Goal: Information Seeking & Learning: Learn about a topic

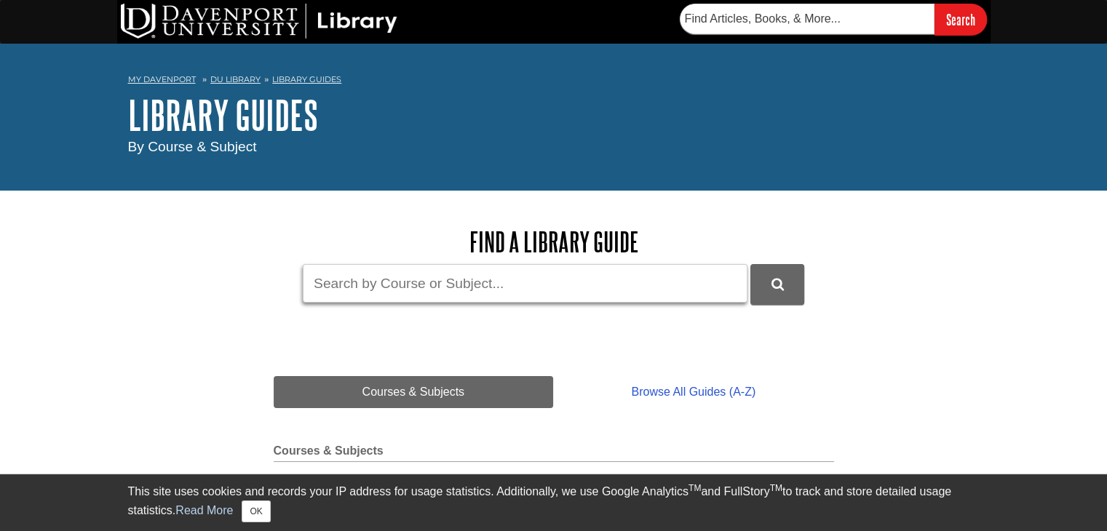
click at [537, 289] on input "Guide Search Terms" at bounding box center [525, 283] width 445 height 39
type input "h"
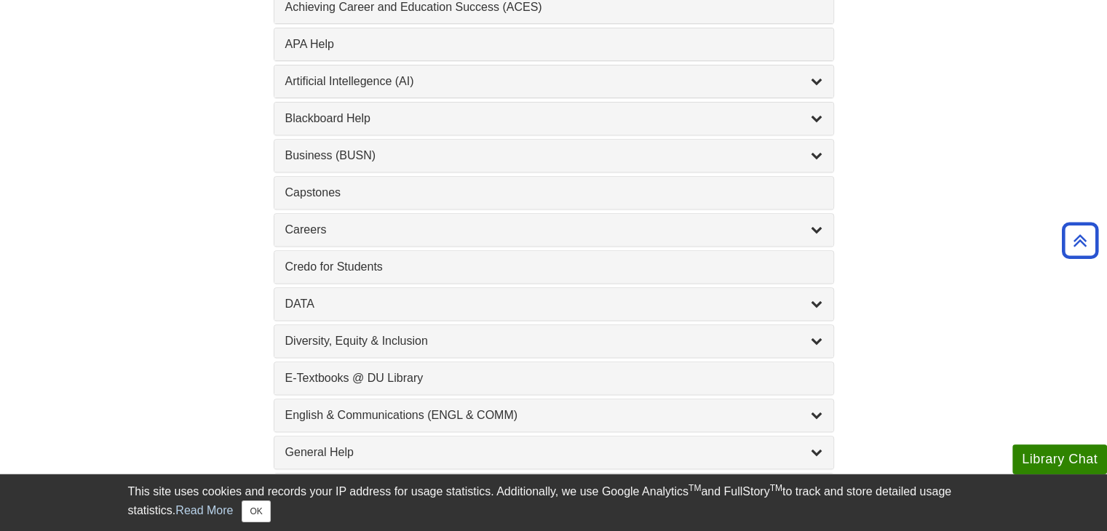
scroll to position [579, 0]
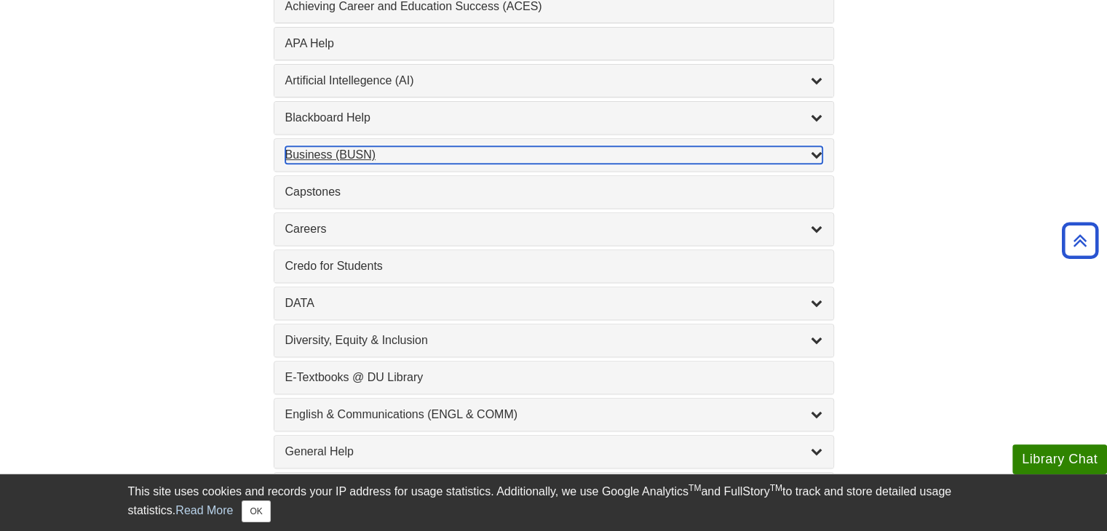
click at [818, 151] on icon "List of Subjects" at bounding box center [817, 154] width 12 height 12
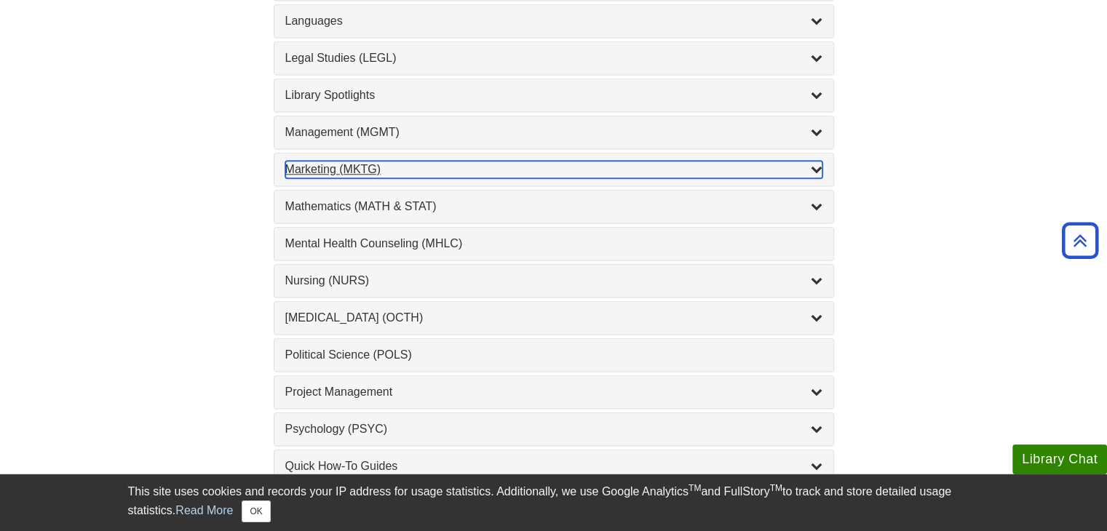
click at [386, 167] on div "Marketing (MKTG) , 4 guides" at bounding box center [553, 169] width 537 height 17
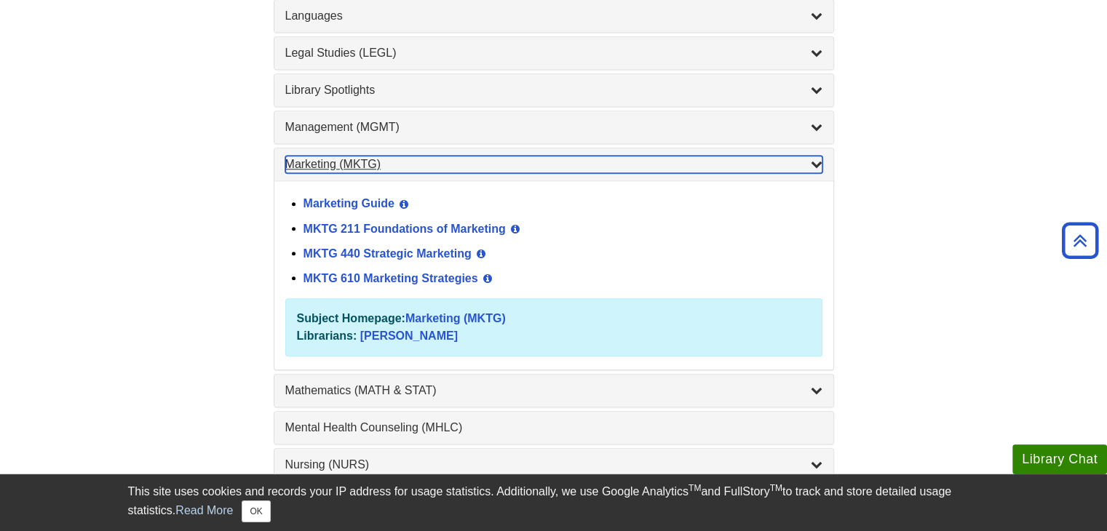
scroll to position [1236, 0]
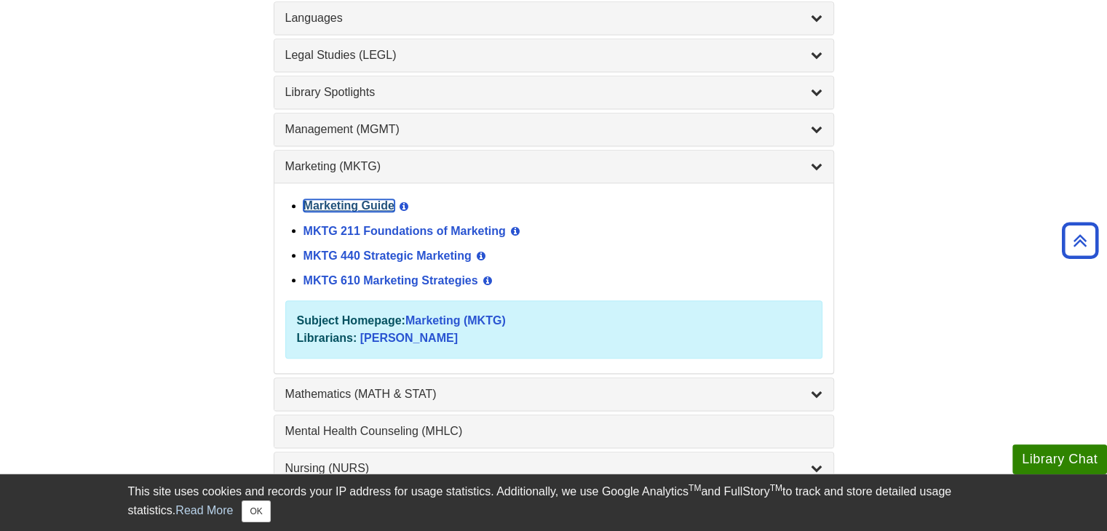
click at [376, 203] on link "Marketing Guide" at bounding box center [348, 205] width 91 height 12
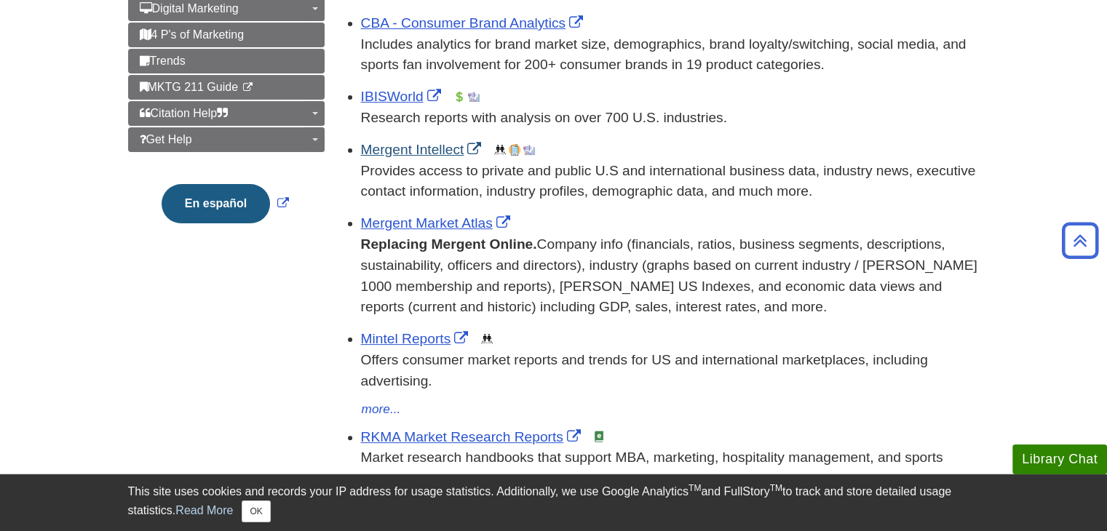
scroll to position [320, 0]
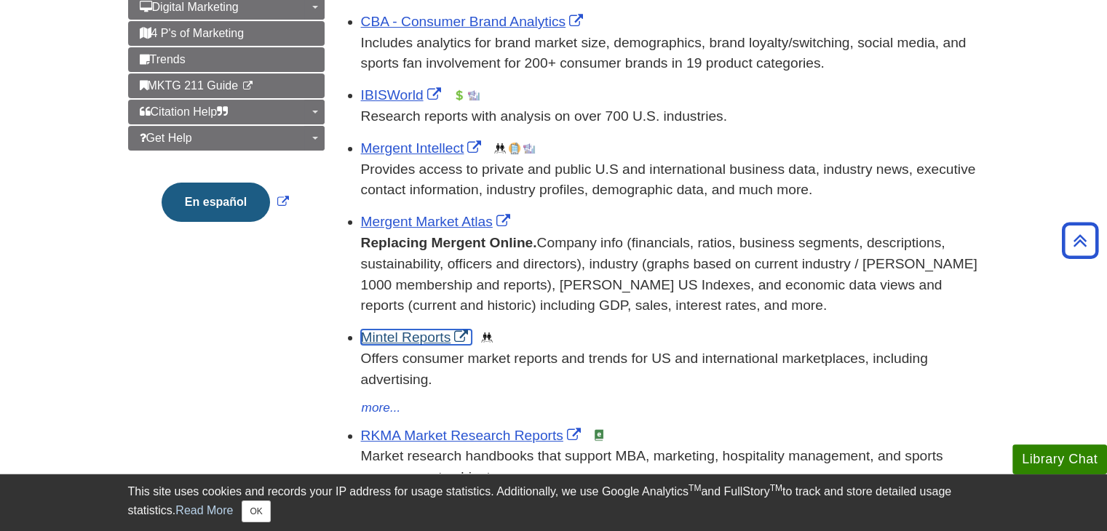
click at [417, 341] on link "Mintel Reports" at bounding box center [416, 337] width 111 height 15
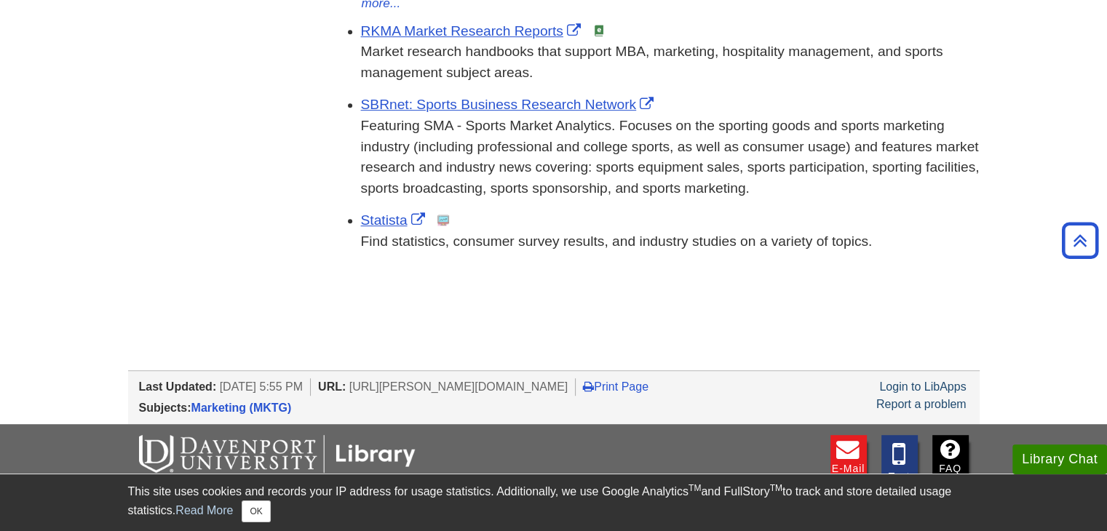
scroll to position [726, 0]
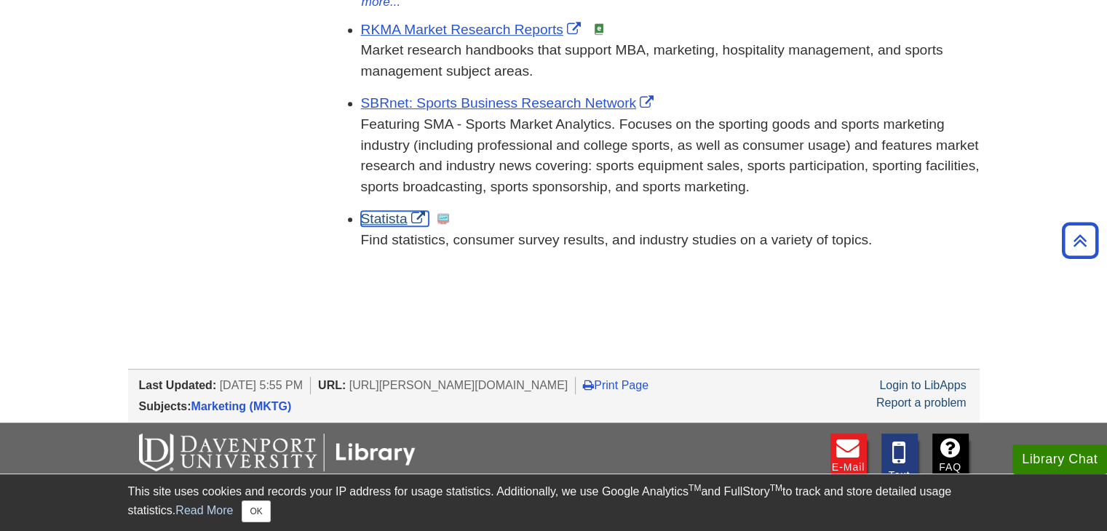
click at [378, 213] on link "Statista" at bounding box center [395, 218] width 68 height 15
